Goal: Information Seeking & Learning: Learn about a topic

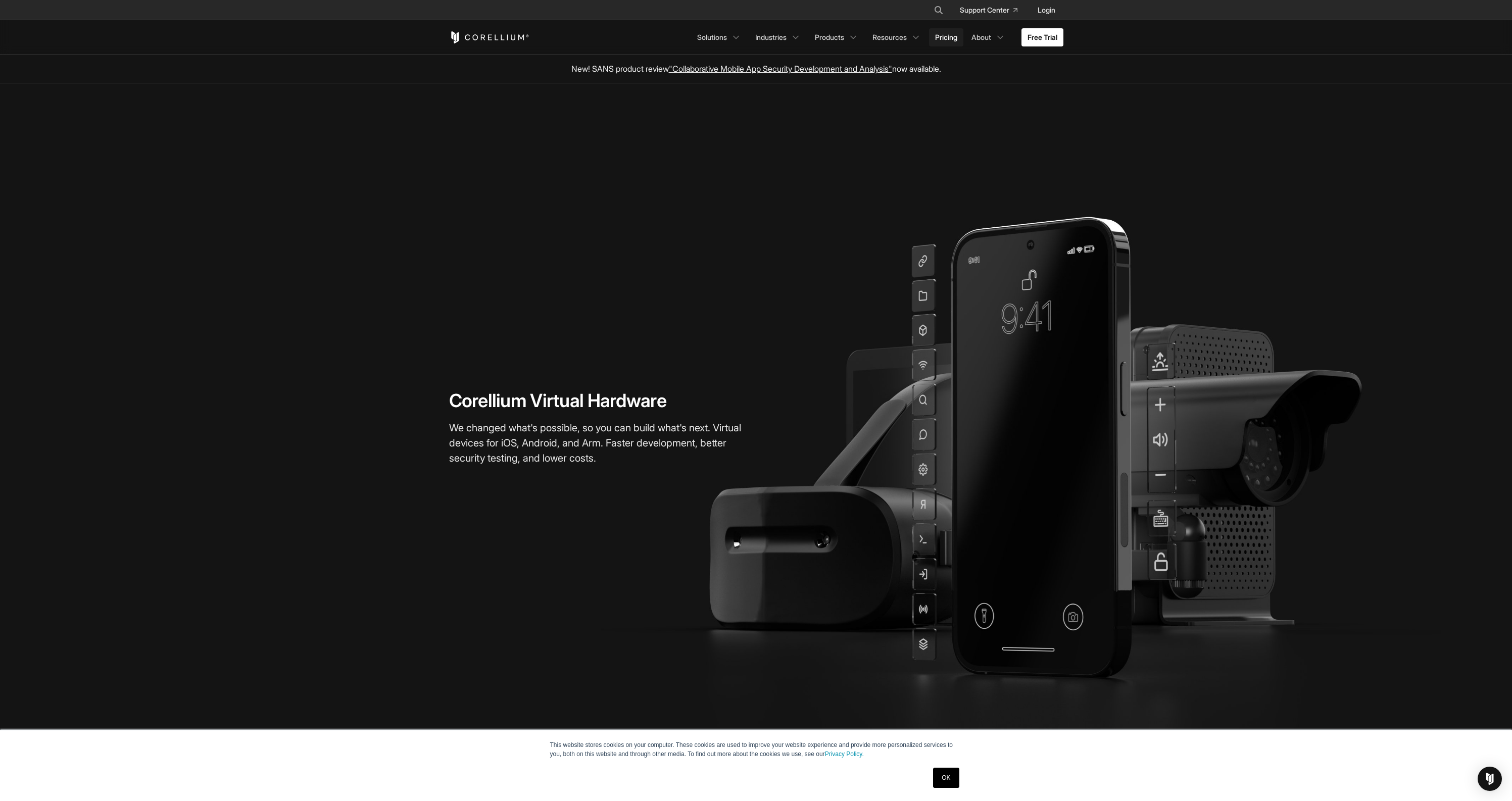
click at [943, 37] on link "Pricing" at bounding box center [946, 37] width 34 height 18
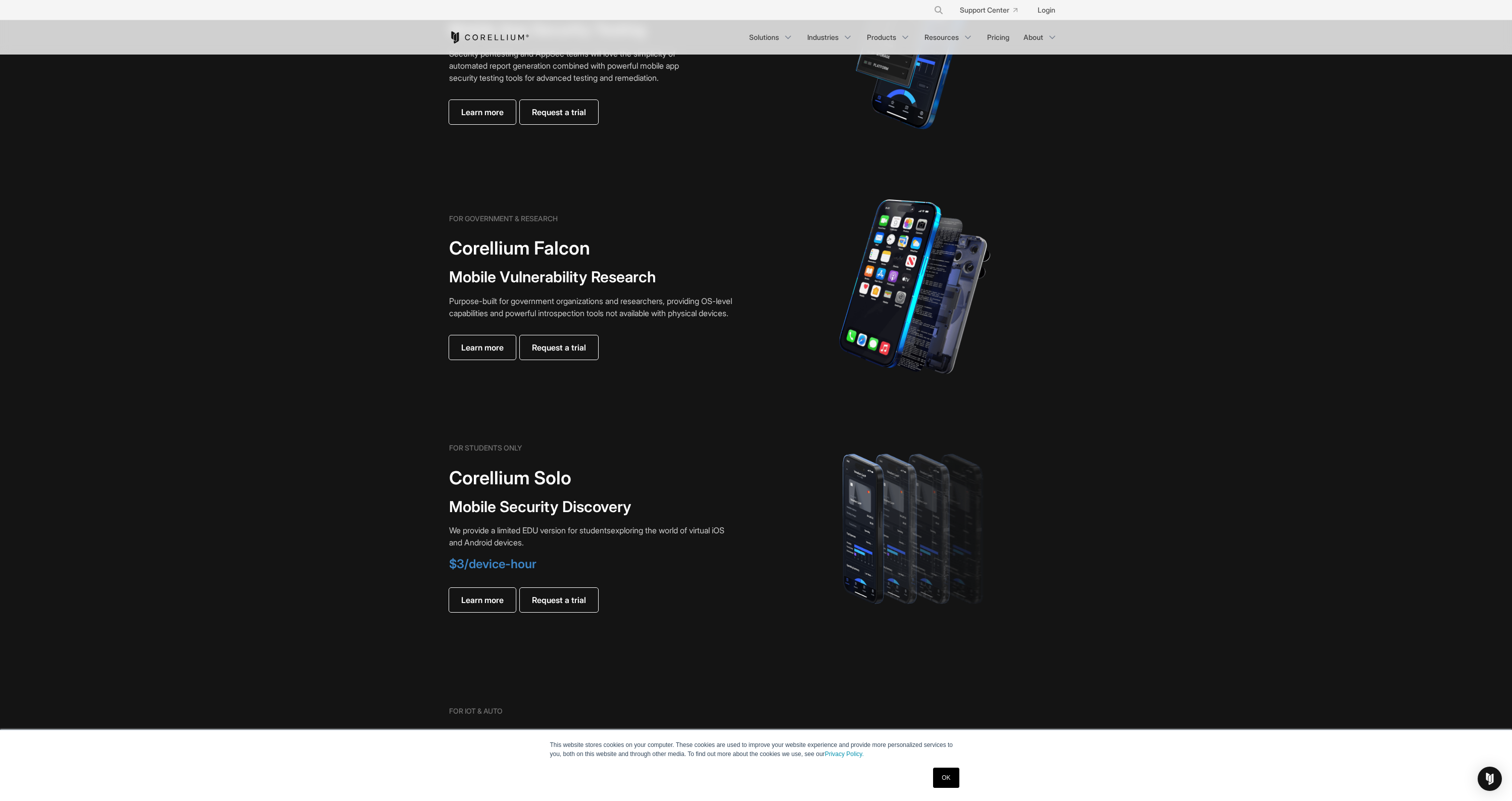
scroll to position [336, 0]
click at [514, 445] on h6 "FOR STUDENTS ONLY" at bounding box center [485, 447] width 73 height 9
drag, startPoint x: 514, startPoint y: 445, endPoint x: 453, endPoint y: 447, distance: 61.0
click at [453, 447] on h6 "FOR STUDENTS ONLY" at bounding box center [485, 447] width 73 height 9
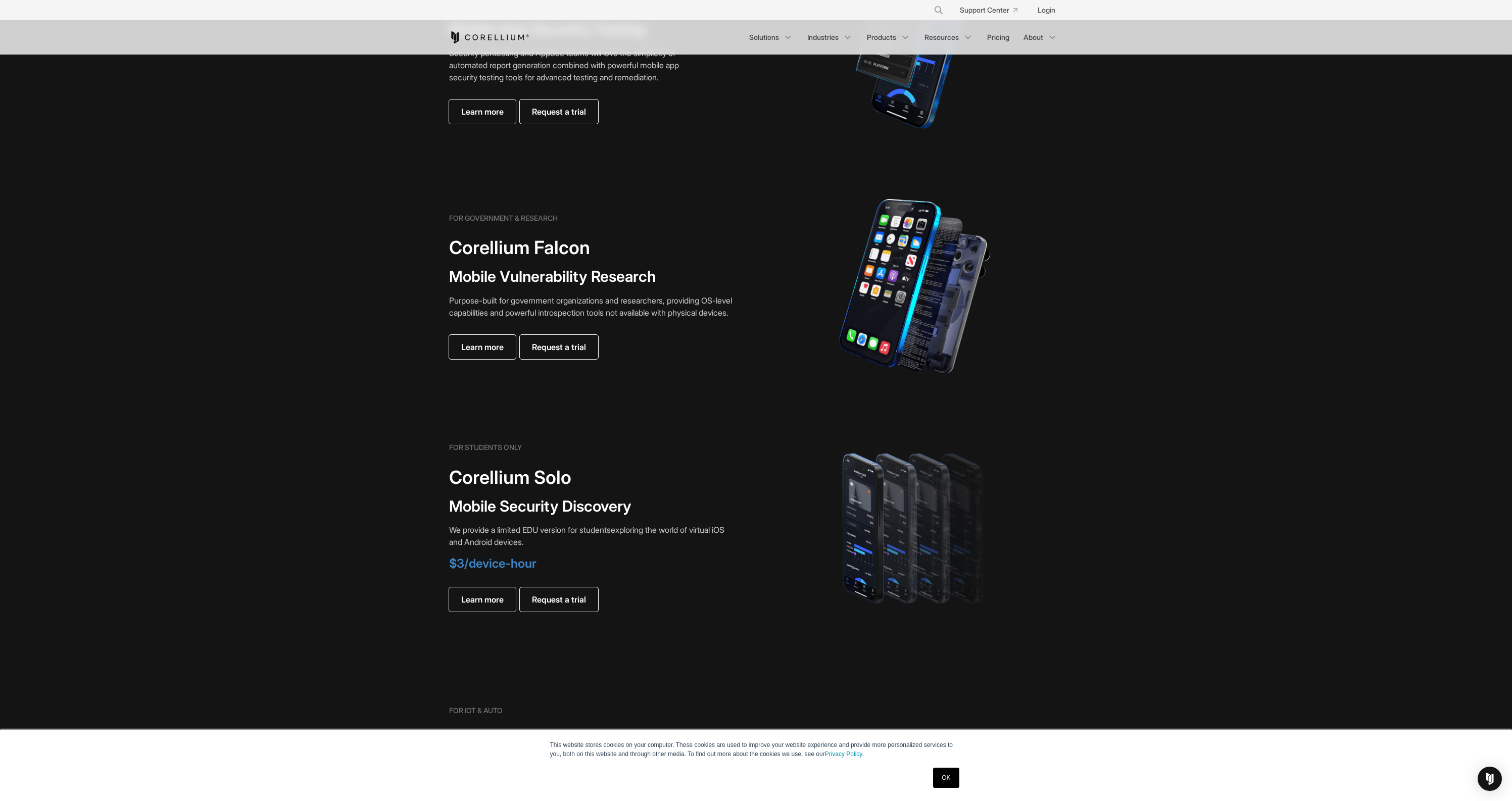
click at [453, 214] on h6 "FOR GOVERNMENT & RESEARCH" at bounding box center [503, 218] width 109 height 9
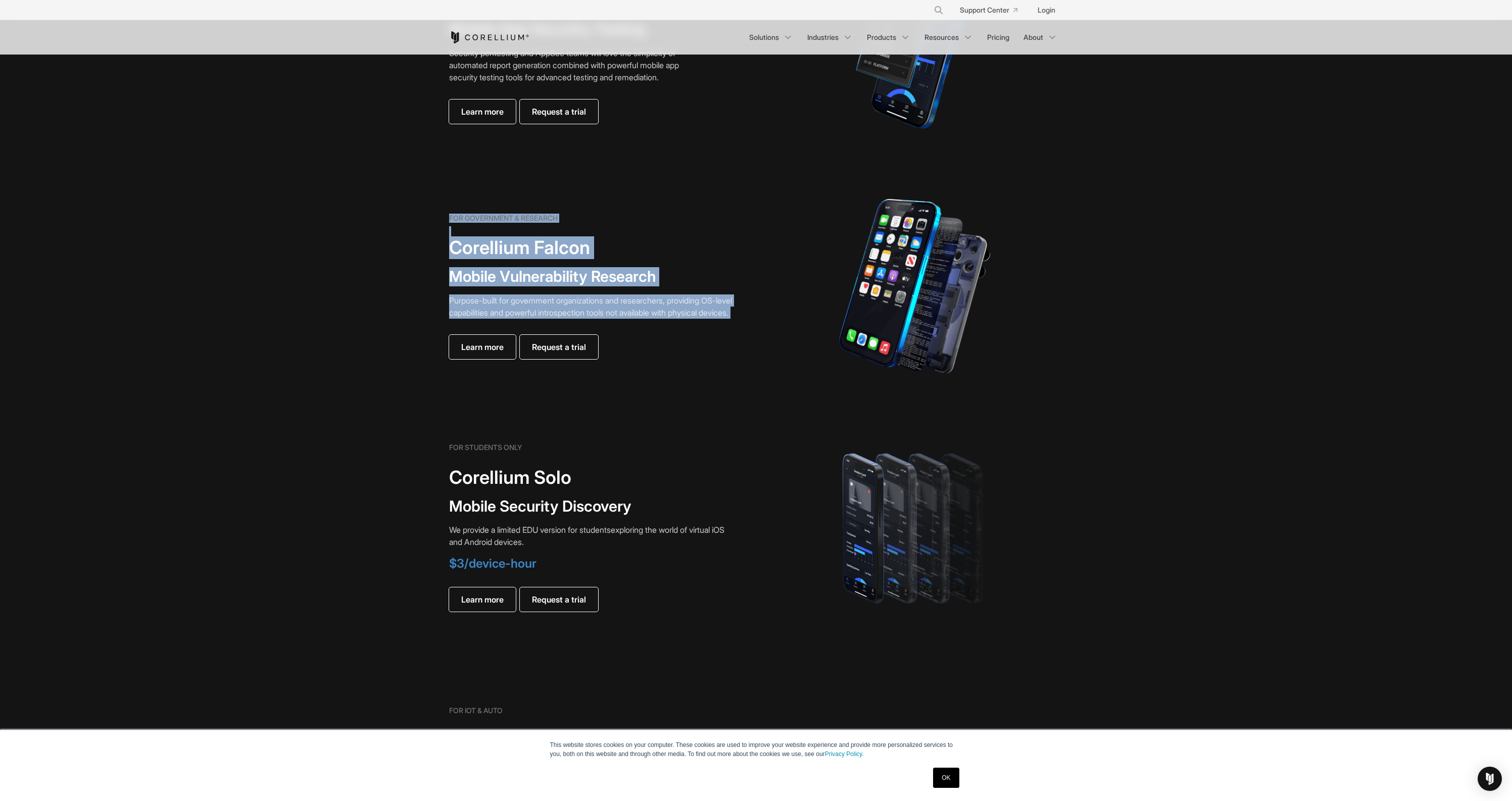
drag, startPoint x: 453, startPoint y: 210, endPoint x: 625, endPoint y: 317, distance: 202.6
click at [625, 317] on div "FOR GOVERNMENT & RESEARCH Corellium Falcon Mobile Vulnerability Research Purpos…" at bounding box center [590, 286] width 283 height 145
click at [625, 317] on p "Purpose-built for government organizations and researchers, providing OS-level …" at bounding box center [590, 306] width 283 height 24
drag, startPoint x: 625, startPoint y: 317, endPoint x: 447, endPoint y: 213, distance: 206.2
click at [447, 214] on div "FOR GOVERNMENT & RESEARCH Corellium Falcon Mobile Vulnerability Research Purpos…" at bounding box center [597, 286] width 317 height 145
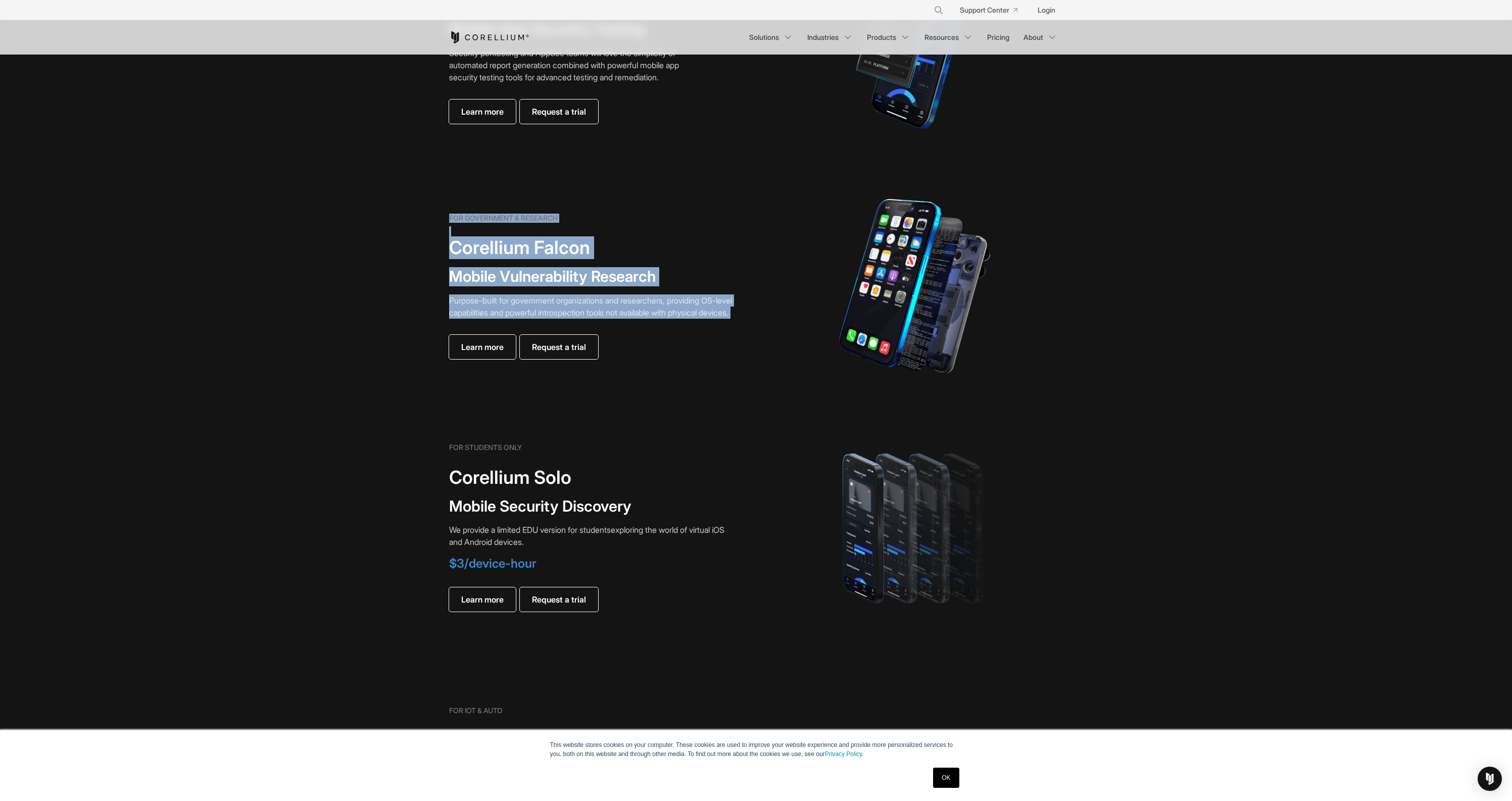
click at [455, 214] on h6 "FOR GOVERNMENT & RESEARCH" at bounding box center [503, 218] width 109 height 9
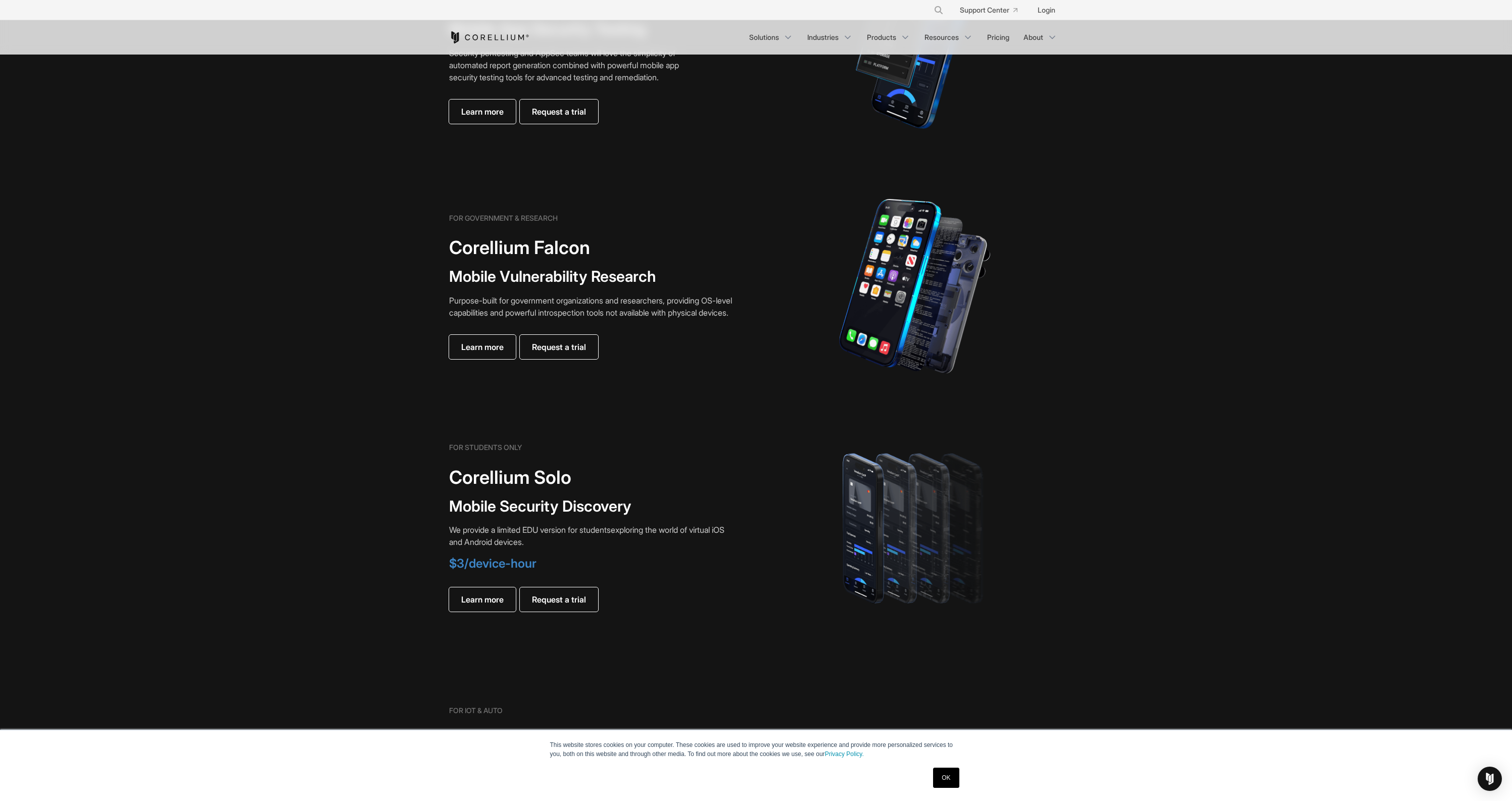
click at [944, 776] on link "OK" at bounding box center [945, 778] width 26 height 20
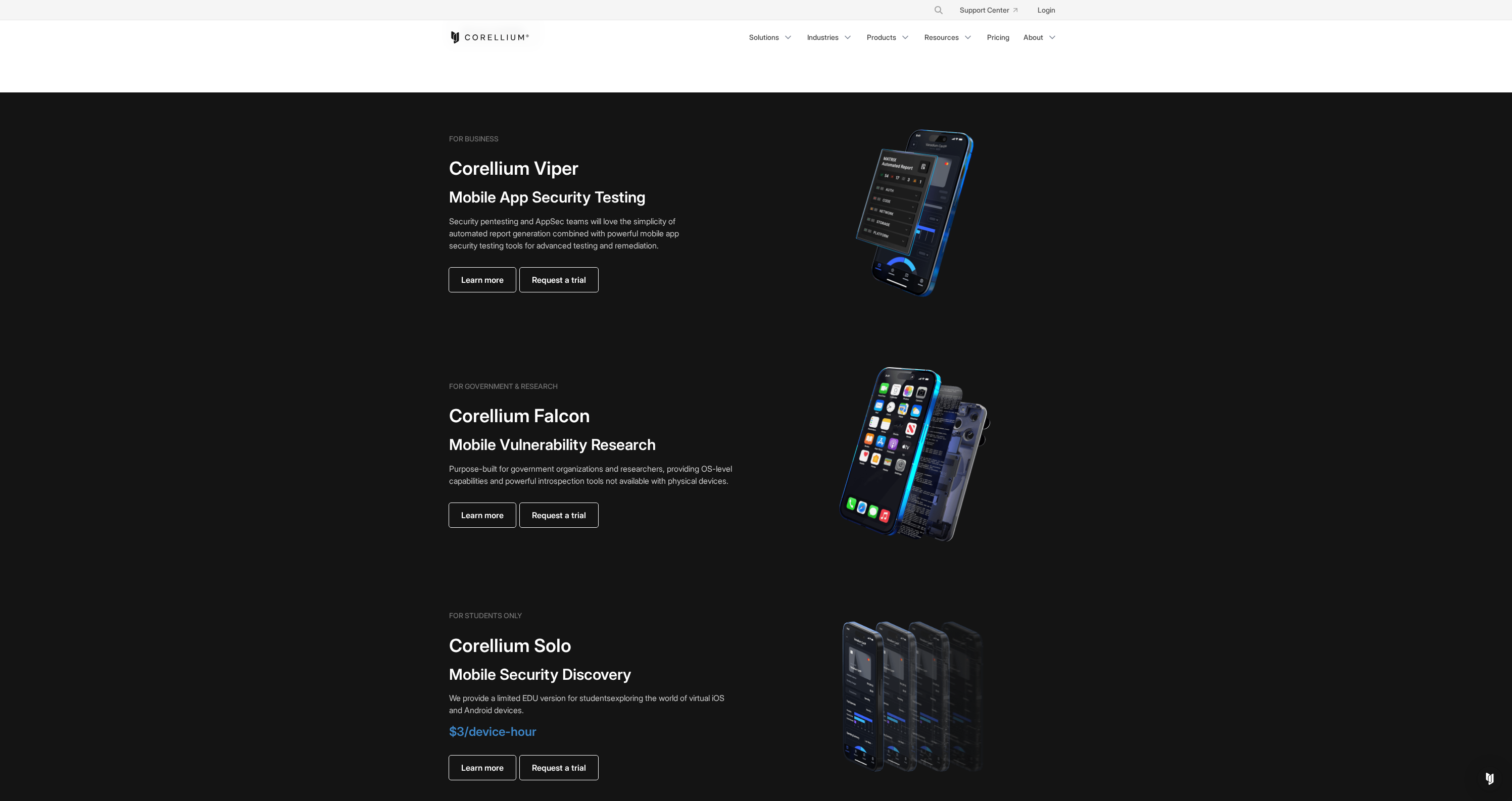
scroll to position [0, 0]
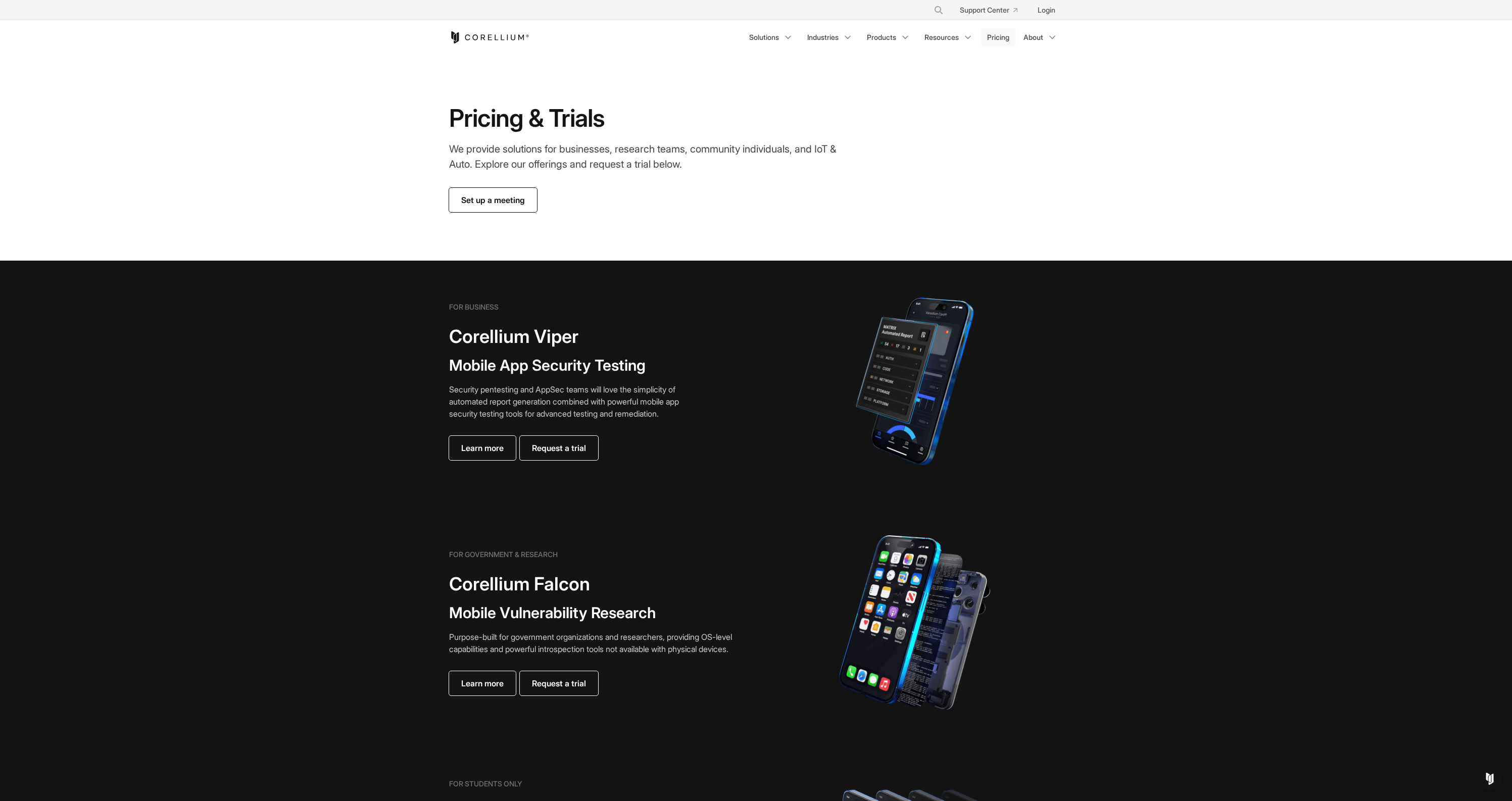
click at [1000, 36] on link "Pricing" at bounding box center [998, 37] width 34 height 18
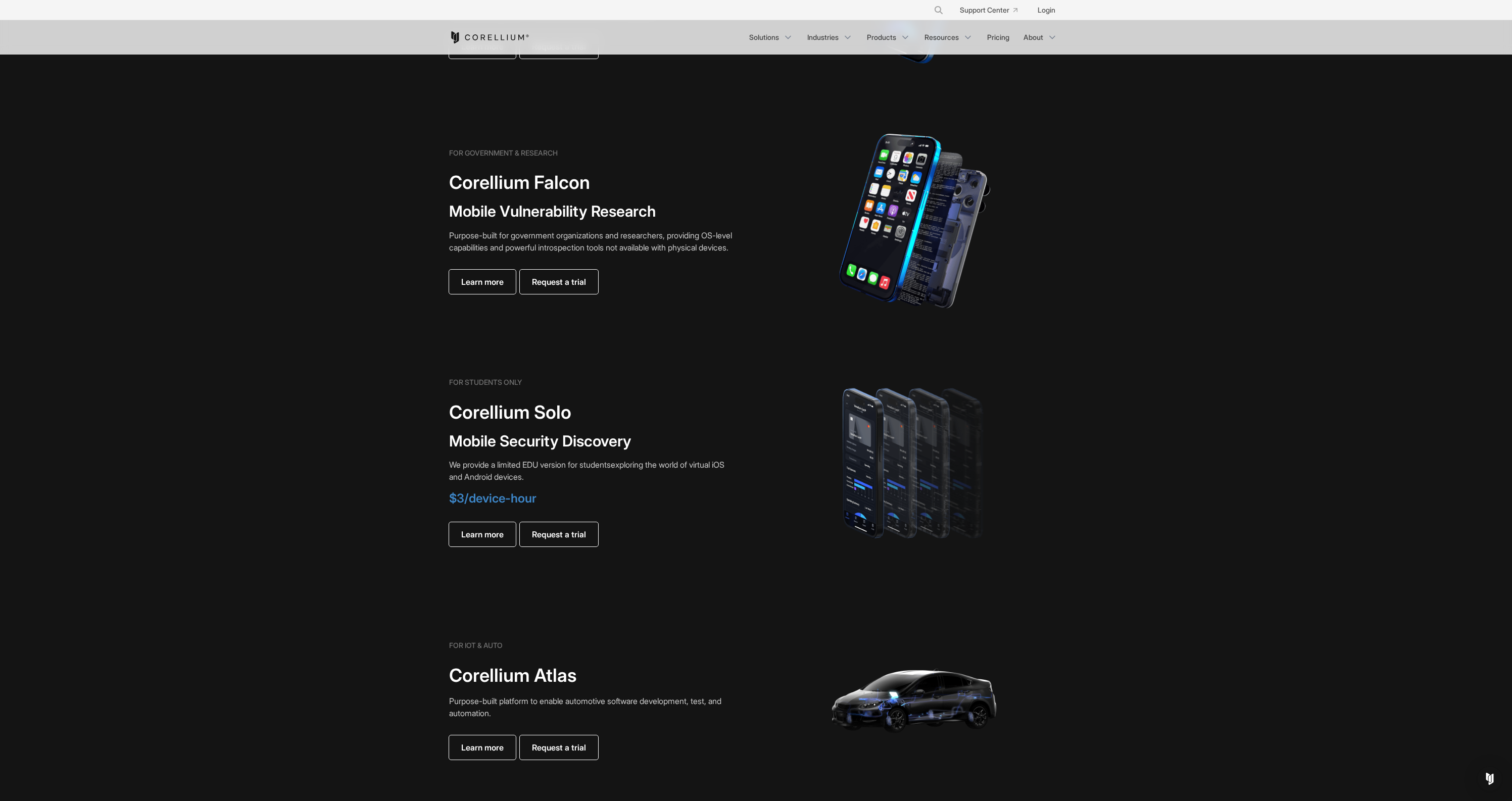
scroll to position [400, 0]
click at [518, 501] on span "$3/device-hour" at bounding box center [492, 500] width 87 height 14
drag, startPoint x: 518, startPoint y: 501, endPoint x: 453, endPoint y: 505, distance: 65.1
click at [453, 505] on span "$3/device-hour" at bounding box center [492, 500] width 87 height 14
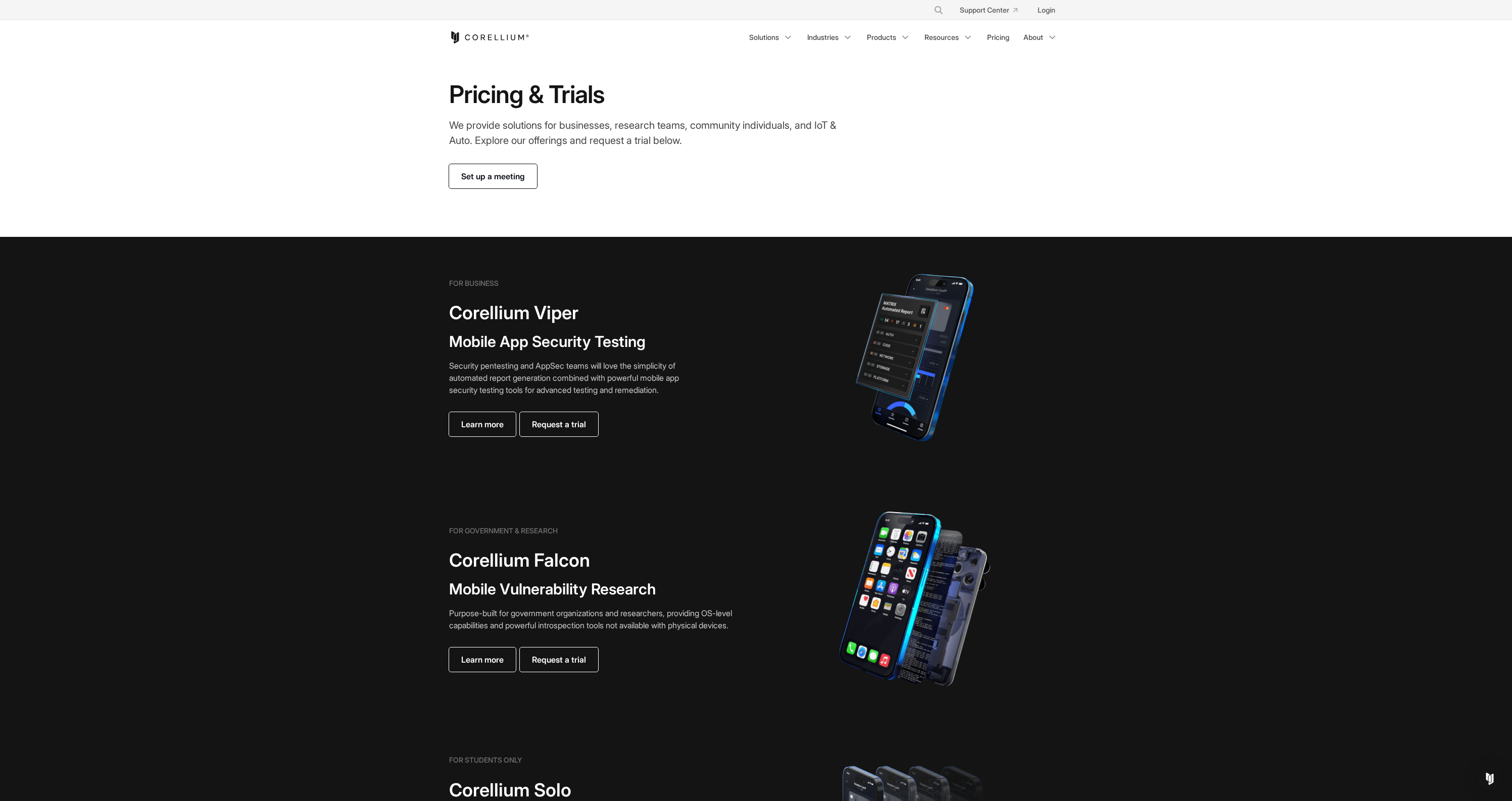
scroll to position [0, 0]
